Goal: Information Seeking & Learning: Find specific fact

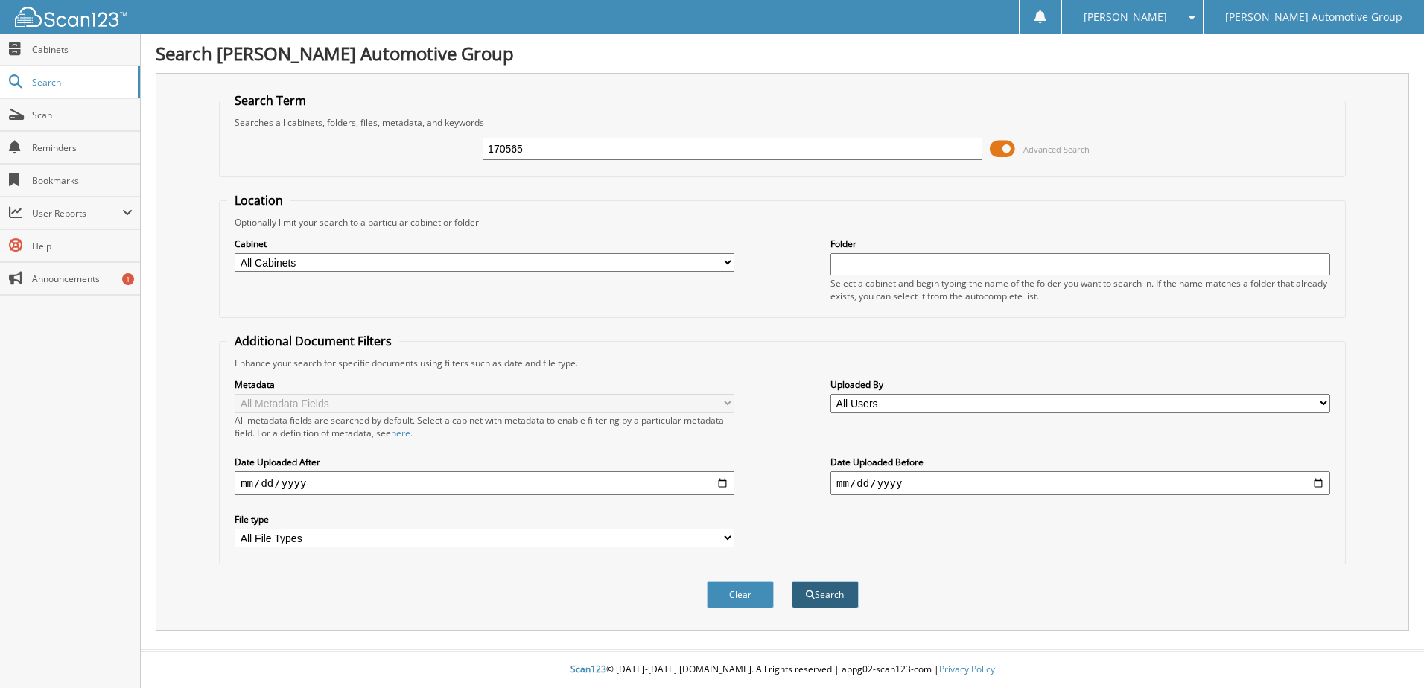
type input "170565"
click at [825, 595] on button "Search" at bounding box center [825, 595] width 67 height 28
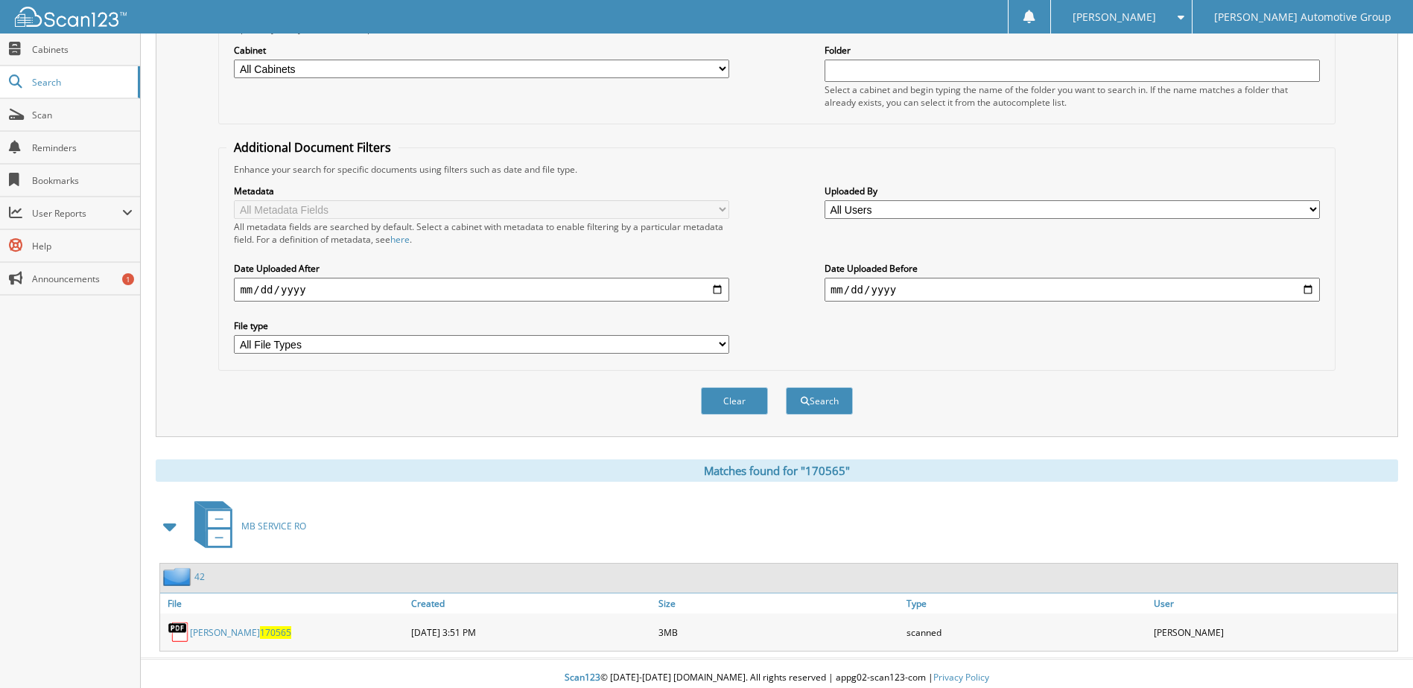
scroll to position [203, 0]
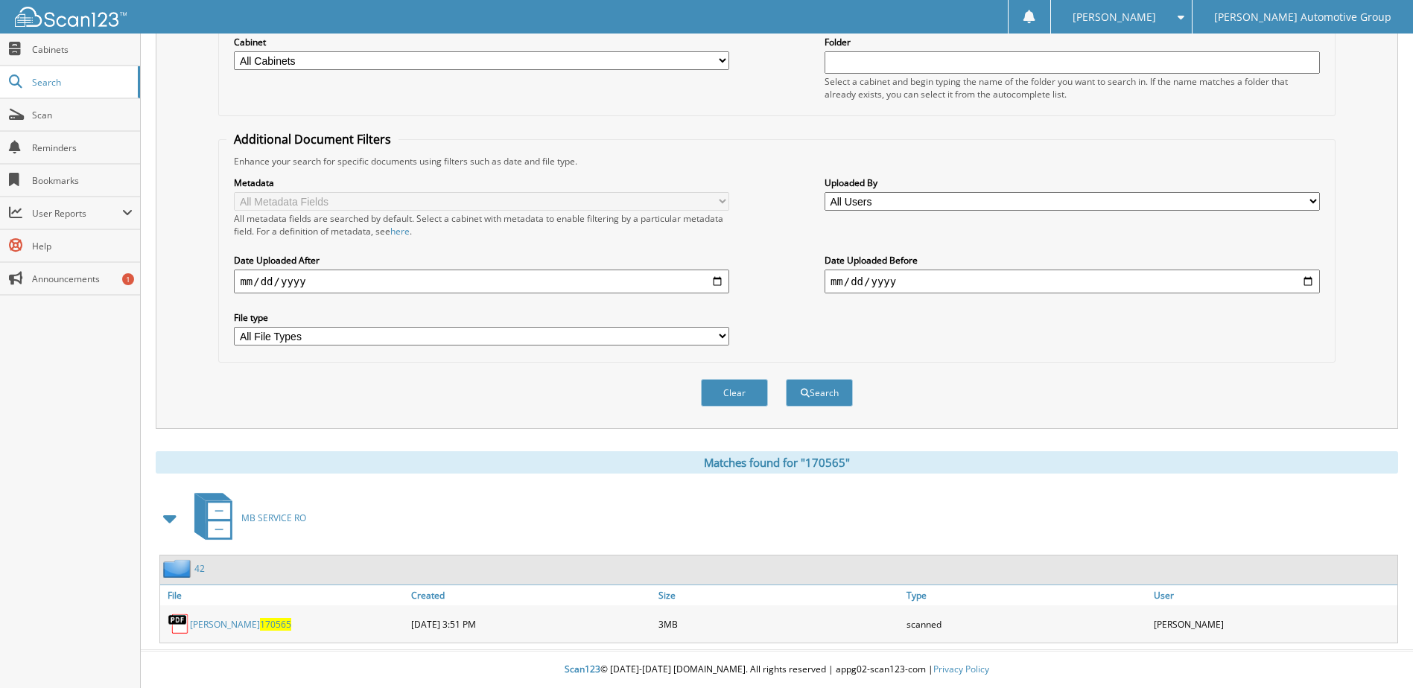
click at [226, 621] on link "VARDARO 170565" at bounding box center [240, 624] width 101 height 13
